Goal: Information Seeking & Learning: Check status

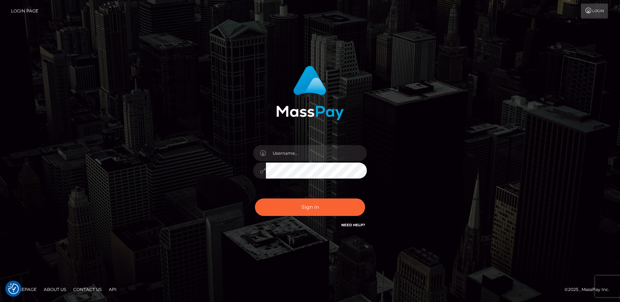
click at [341, 147] on input "text" at bounding box center [316, 153] width 101 height 16
type input "andy.wowcan"
click at [310, 207] on button "Sign in" at bounding box center [310, 206] width 110 height 17
click at [314, 155] on input "text" at bounding box center [316, 153] width 101 height 16
click at [318, 159] on input "text" at bounding box center [316, 153] width 101 height 16
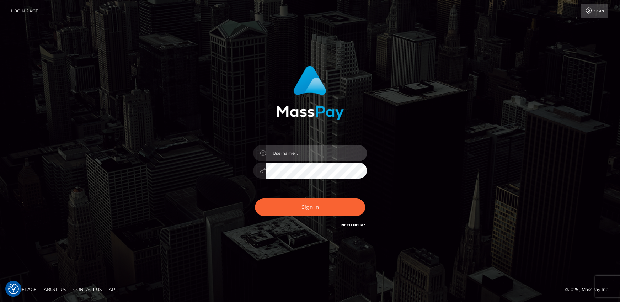
type input "andy.wowcan"
click at [255, 198] on button "Sign in" at bounding box center [310, 206] width 110 height 17
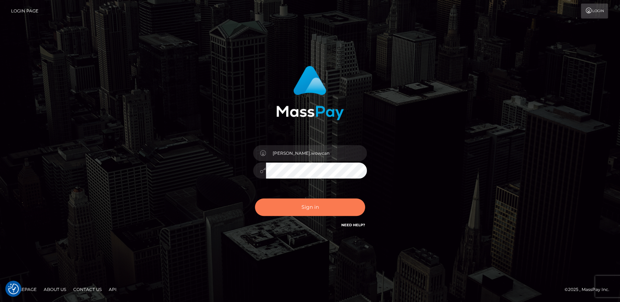
click at [334, 206] on button "Sign in" at bounding box center [310, 206] width 110 height 17
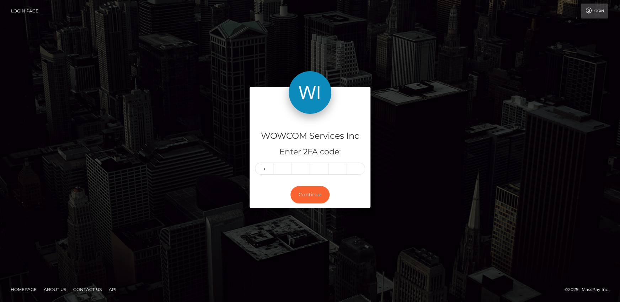
type input "4"
type input "8"
type input "5"
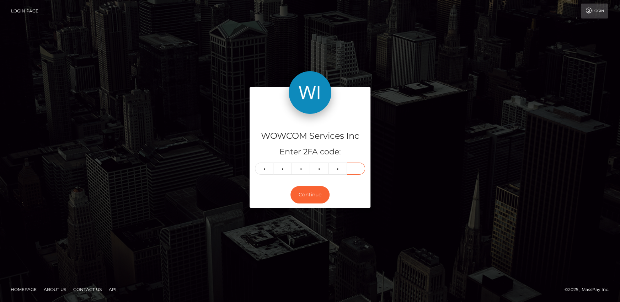
type input "1"
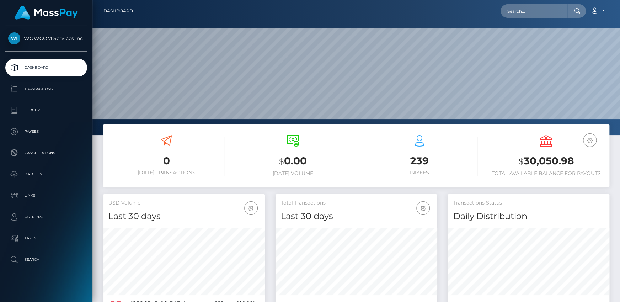
scroll to position [126, 161]
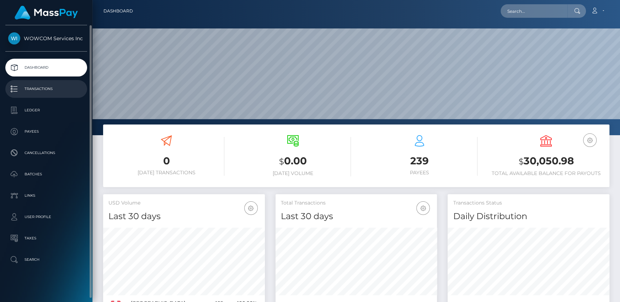
click at [39, 94] on link "Transactions" at bounding box center [46, 89] width 82 height 18
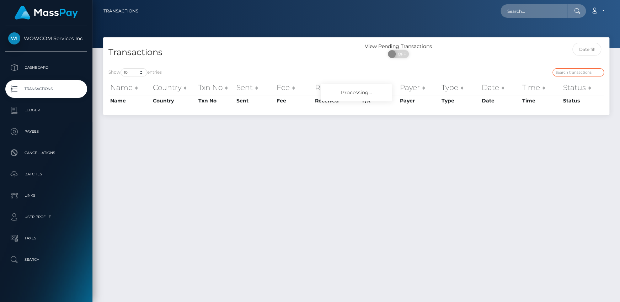
click at [562, 73] on input "search" at bounding box center [579, 72] width 52 height 8
paste input "32897"
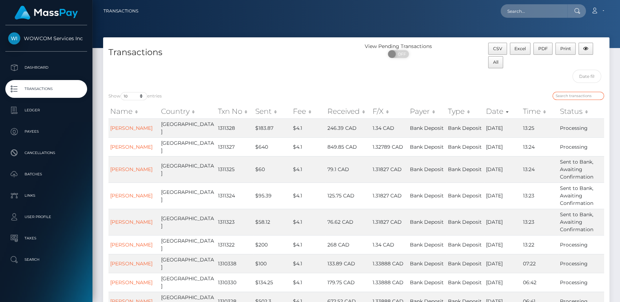
type input "32897"
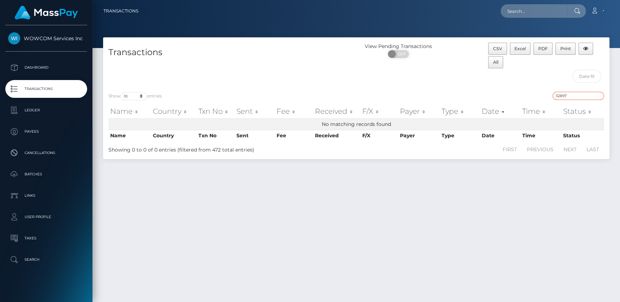
drag, startPoint x: 570, startPoint y: 96, endPoint x: 531, endPoint y: 92, distance: 39.3
click at [533, 92] on div "32897" at bounding box center [483, 97] width 242 height 10
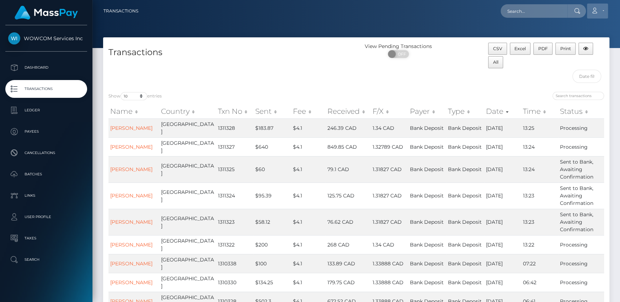
click at [597, 12] on icon at bounding box center [594, 11] width 7 height 6
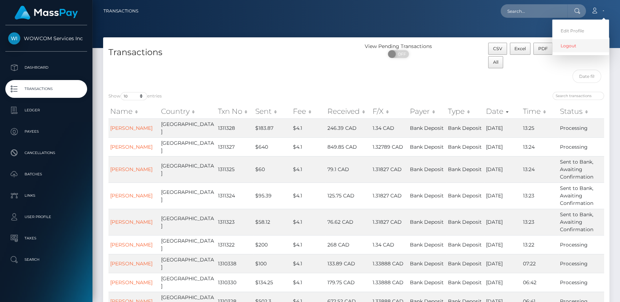
click at [577, 47] on link "Logout" at bounding box center [580, 45] width 57 height 13
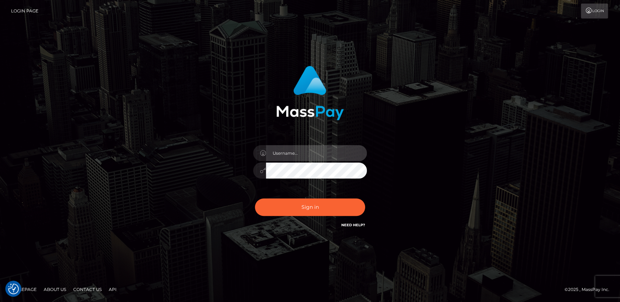
click at [296, 157] on input "text" at bounding box center [316, 153] width 101 height 16
type input "rolla_andrei"
click at [311, 149] on input "rolla_andrei" at bounding box center [316, 153] width 101 height 16
drag, startPoint x: 309, startPoint y: 154, endPoint x: 263, endPoint y: 161, distance: 46.4
click at [263, 161] on div "rolla_andrei" at bounding box center [310, 167] width 124 height 54
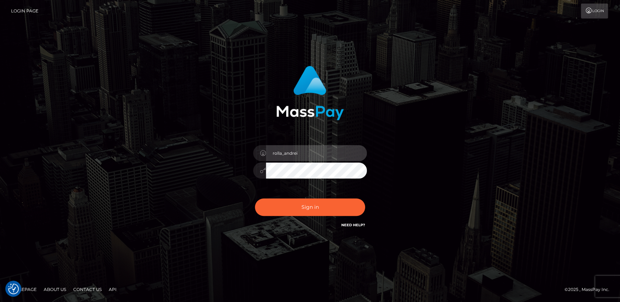
click at [302, 155] on input "rolla_andrei" at bounding box center [316, 153] width 101 height 16
drag, startPoint x: 313, startPoint y: 155, endPoint x: 239, endPoint y: 149, distance: 73.5
click at [239, 149] on div "rolla_andrei Sign in" at bounding box center [310, 147] width 187 height 174
drag, startPoint x: 271, startPoint y: 159, endPoint x: 258, endPoint y: 157, distance: 12.6
click at [258, 158] on div "rolla_andrei" at bounding box center [310, 167] width 124 height 54
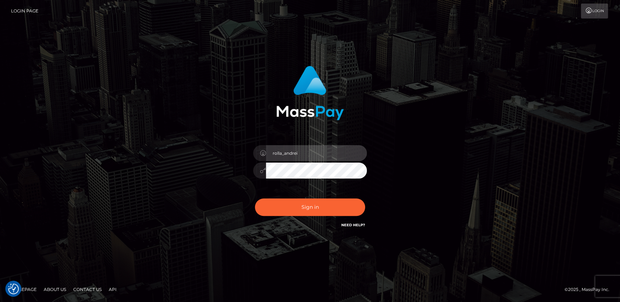
drag, startPoint x: 302, startPoint y: 150, endPoint x: 250, endPoint y: 154, distance: 52.1
click at [250, 154] on div "rolla_andrei" at bounding box center [310, 167] width 124 height 54
click at [299, 156] on input "text" at bounding box center [316, 153] width 101 height 16
type input "andrei.rollacan"
click at [255, 198] on button "Sign in" at bounding box center [310, 206] width 110 height 17
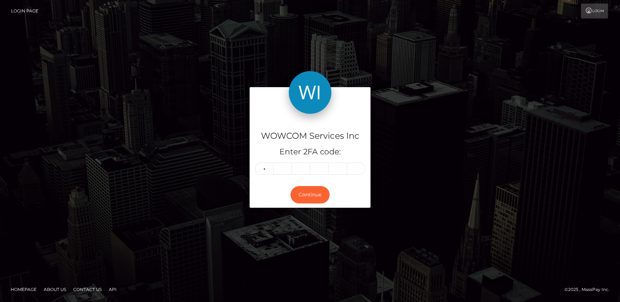
type input "8"
type input "6"
type input "9"
type input "4"
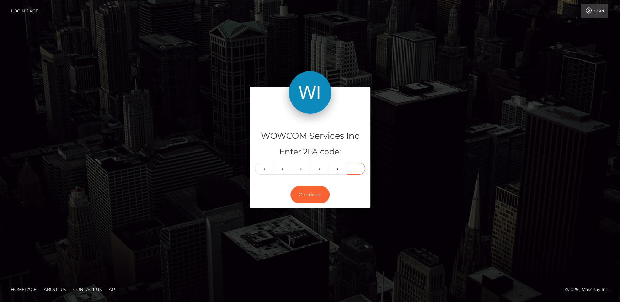
type input "8"
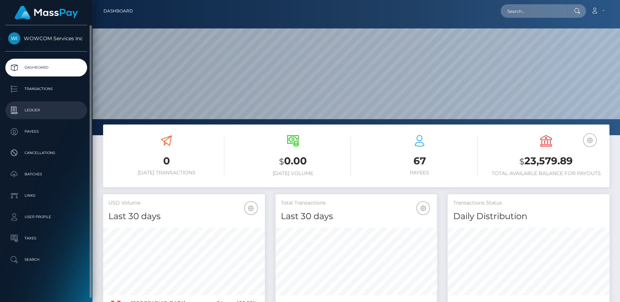
scroll to position [126, 161]
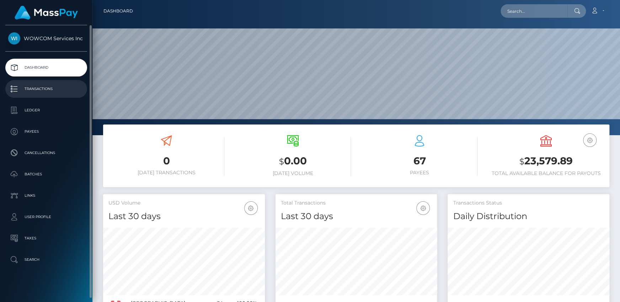
click at [37, 89] on p "Transactions" at bounding box center [46, 89] width 76 height 11
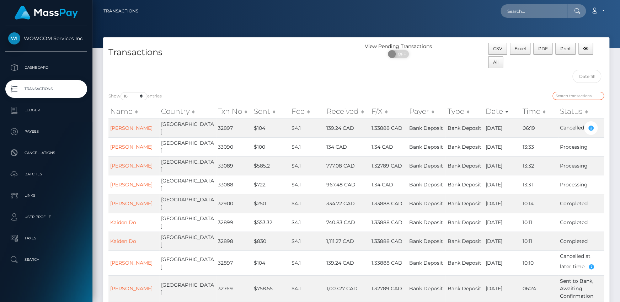
click at [565, 92] on input "search" at bounding box center [579, 96] width 52 height 8
paste input "32897"
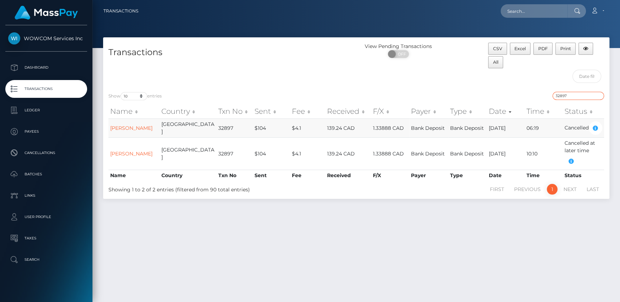
type input "32897"
click at [224, 124] on td "32897" at bounding box center [234, 127] width 36 height 19
click at [135, 125] on link "David Dederer" at bounding box center [131, 128] width 42 height 6
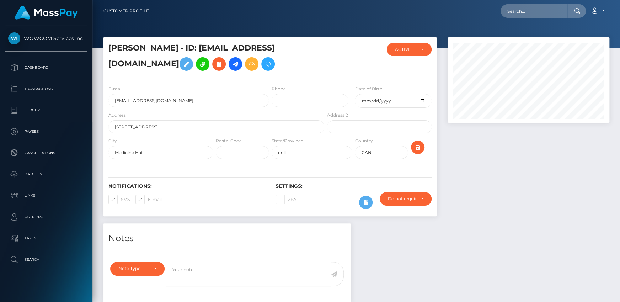
scroll to position [85, 161]
click at [197, 48] on h5 "[PERSON_NAME] - ID: [EMAIL_ADDRESS][DOMAIN_NAME]" at bounding box center [214, 59] width 212 height 32
click at [199, 48] on h5 "[PERSON_NAME] - ID: [EMAIL_ADDRESS][DOMAIN_NAME]" at bounding box center [214, 59] width 212 height 32
drag, startPoint x: 188, startPoint y: 47, endPoint x: 214, endPoint y: 44, distance: 26.1
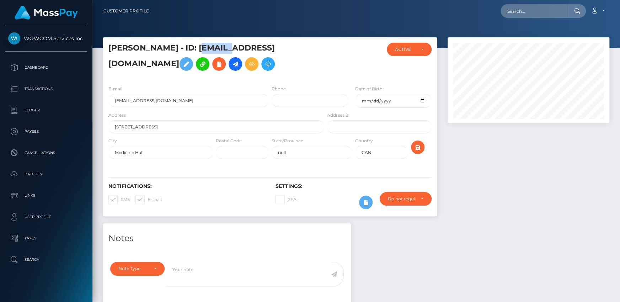
click at [214, 44] on h5 "[PERSON_NAME] - ID: [EMAIL_ADDRESS][DOMAIN_NAME]" at bounding box center [214, 59] width 212 height 32
copy h5 "152438"
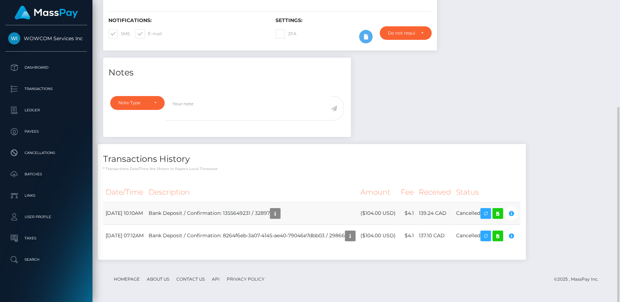
drag, startPoint x: 501, startPoint y: 211, endPoint x: 514, endPoint y: 210, distance: 12.9
click at [514, 210] on tr "[DATE] 10:10AM Bank Deposit / Confirmation: 1355649231 / 32897 ($104.00 USD) $4…" at bounding box center [311, 213] width 417 height 22
drag, startPoint x: 484, startPoint y: 233, endPoint x: 514, endPoint y: 236, distance: 30.4
click at [514, 236] on tr "[DATE] 07:12AM Bank Deposit / Confirmation: 8264f6eb-3a07-4145-ae40-79046e7dbb0…" at bounding box center [311, 235] width 417 height 22
click at [494, 243] on td "Cancelled" at bounding box center [487, 235] width 67 height 22
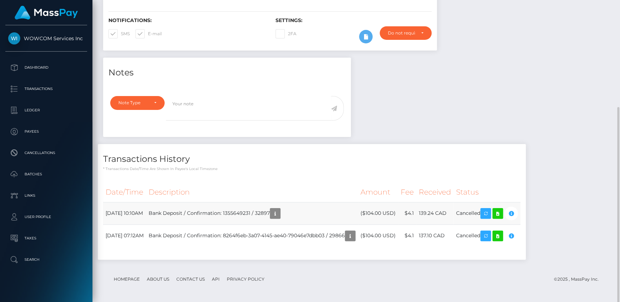
drag, startPoint x: 242, startPoint y: 210, endPoint x: 299, endPoint y: 214, distance: 57.0
click at [299, 214] on tr "October 1, 2025 10:10AM Bank Deposit / Confirmation: 1355649231 / 32897 ($104.0…" at bounding box center [311, 213] width 417 height 22
